Goal: Transaction & Acquisition: Book appointment/travel/reservation

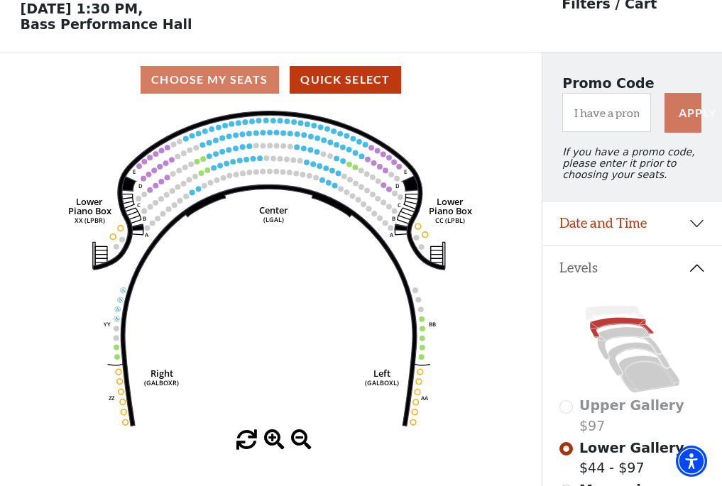
scroll to position [66, 0]
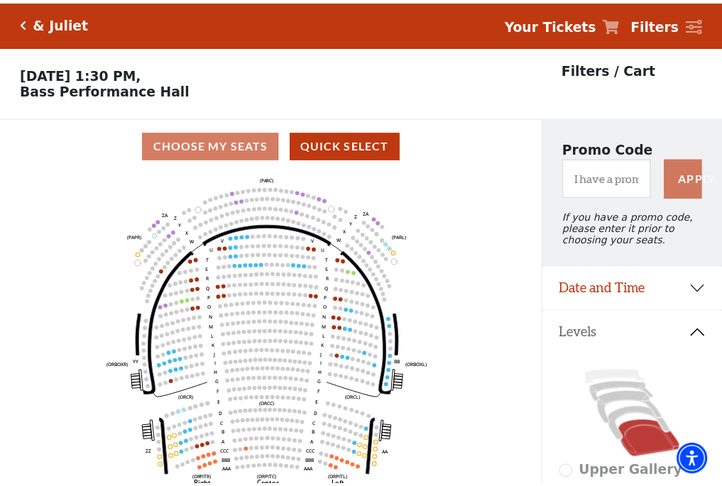
scroll to position [66, 0]
